Goal: Use online tool/utility: Utilize a website feature to perform a specific function

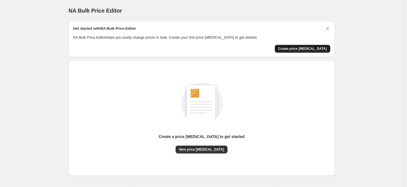
click at [299, 48] on span "Create price [MEDICAL_DATA]" at bounding box center [302, 49] width 49 height 4
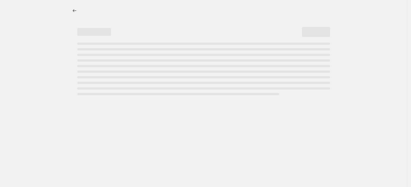
select select "percentage"
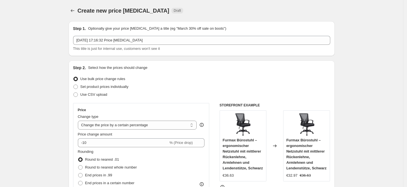
scroll to position [75, 0]
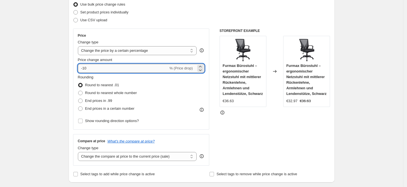
drag, startPoint x: 88, startPoint y: 66, endPoint x: 85, endPoint y: 65, distance: 3.2
click at [85, 64] on input "-10" at bounding box center [123, 68] width 91 height 9
type input "-25"
click at [250, 124] on div "STOREFRONT EXAMPLE Furmax Bürostuhl – ergonomischer Netzstuhl mit mittlerer Rüc…" at bounding box center [275, 97] width 111 height 137
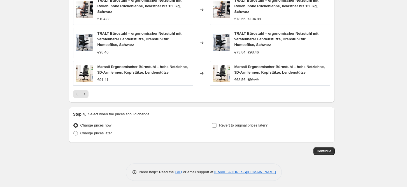
scroll to position [398, 0]
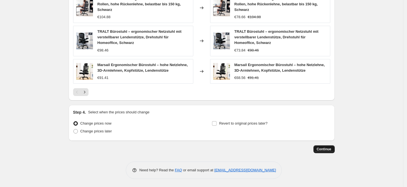
click at [321, 149] on span "Continue" at bounding box center [324, 149] width 15 height 4
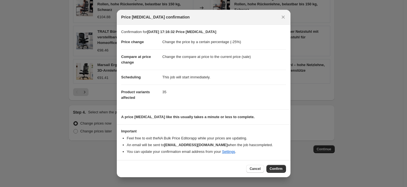
click at [278, 168] on span "Confirm" at bounding box center [276, 169] width 13 height 4
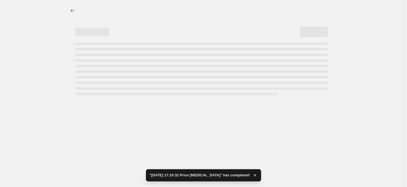
select select "percentage"
